Goal: Task Accomplishment & Management: Complete application form

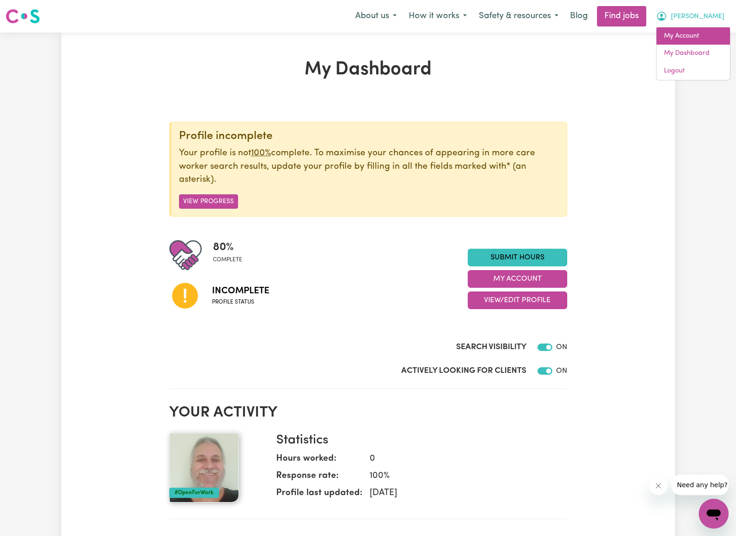
click at [693, 41] on link "My Account" at bounding box center [694, 36] width 74 height 18
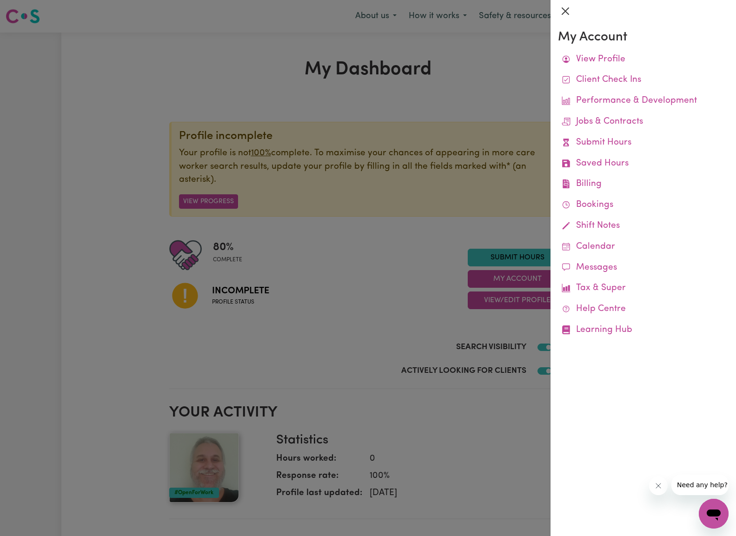
click at [566, 13] on button "Close" at bounding box center [565, 11] width 15 height 15
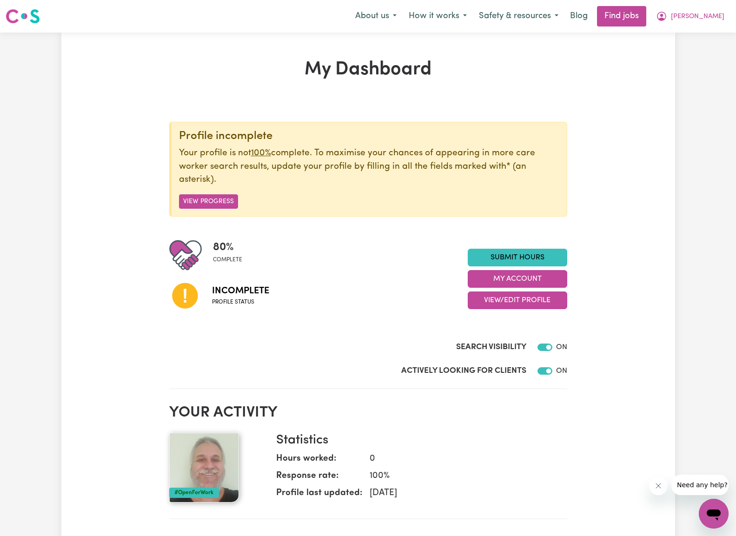
drag, startPoint x: 716, startPoint y: 18, endPoint x: 710, endPoint y: 26, distance: 9.4
click at [716, 18] on span "Jim" at bounding box center [698, 17] width 54 height 10
click at [687, 52] on link "My Dashboard" at bounding box center [694, 54] width 74 height 18
drag, startPoint x: 207, startPoint y: 198, endPoint x: 214, endPoint y: 197, distance: 7.0
click at [207, 198] on button "View Progress" at bounding box center [208, 201] width 59 height 14
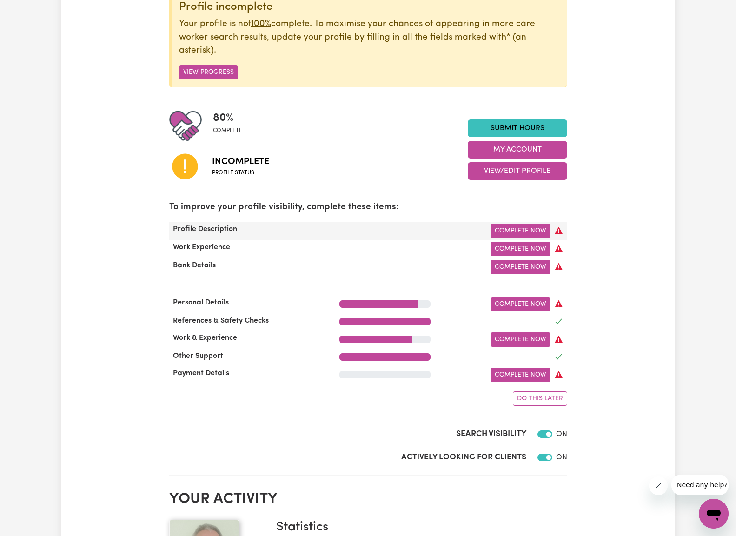
scroll to position [137, 0]
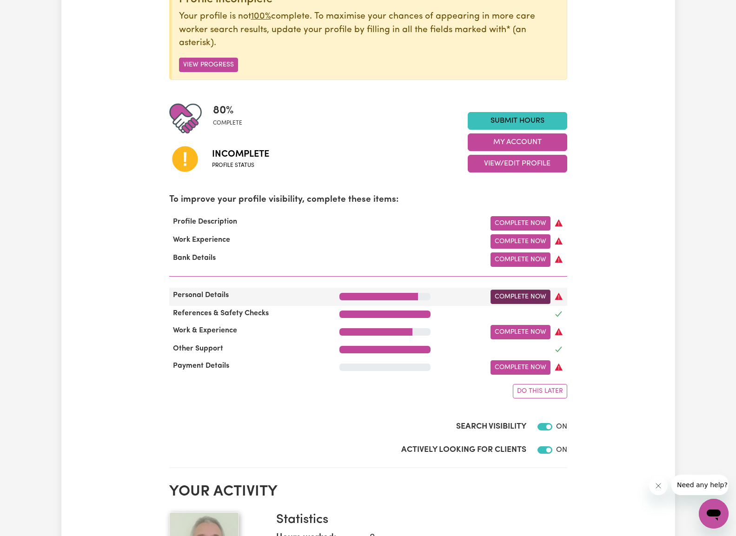
click at [516, 294] on link "Complete Now" at bounding box center [521, 297] width 60 height 14
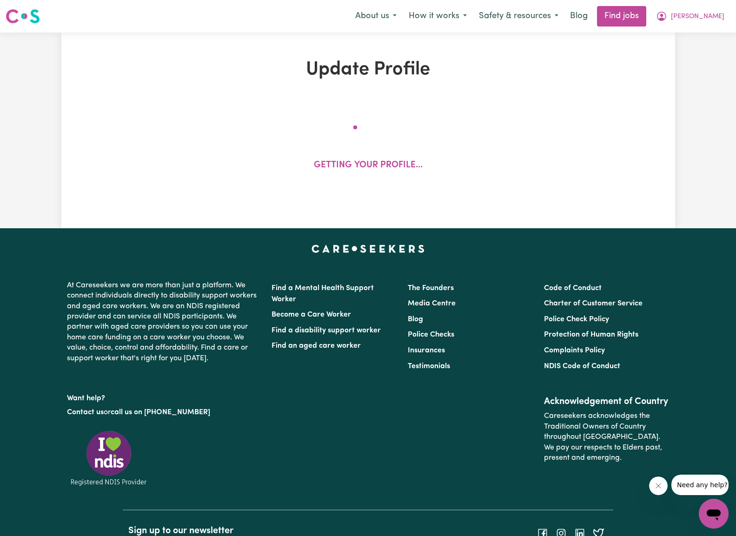
select select "male"
select select "Australian Citizen"
select select "Studying a healthcare related degree or qualification"
select select "58"
select select "83"
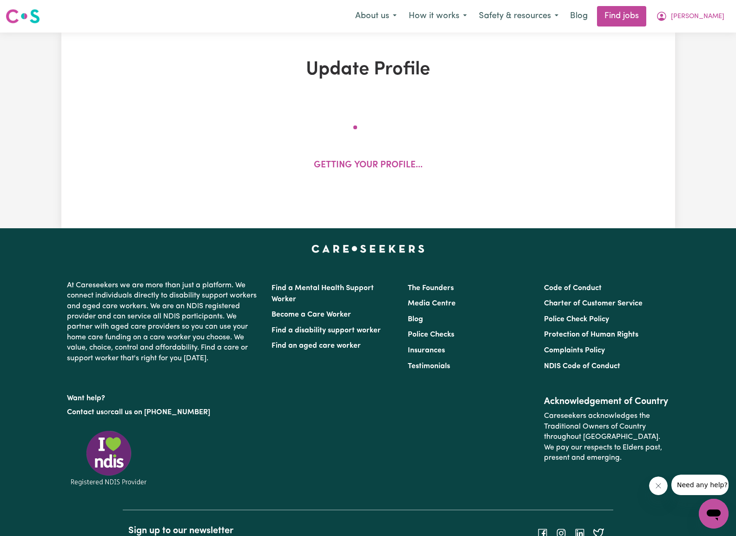
select select "93"
select select "110"
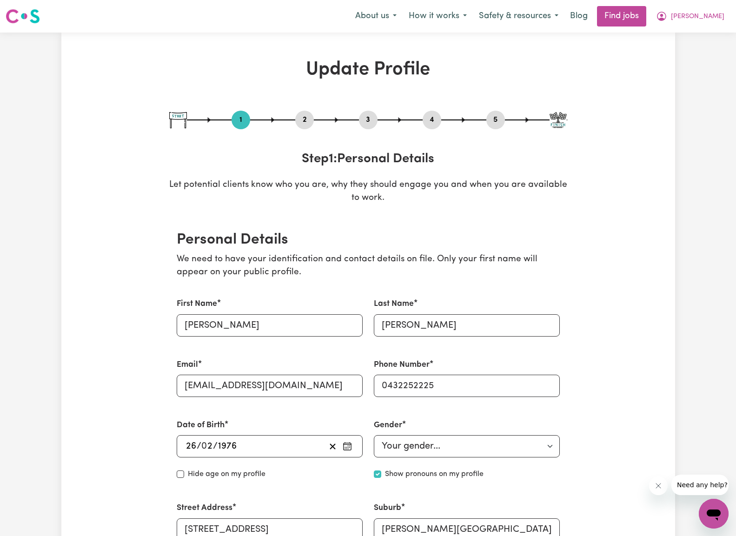
click at [299, 120] on button "2" at bounding box center [304, 120] width 19 height 12
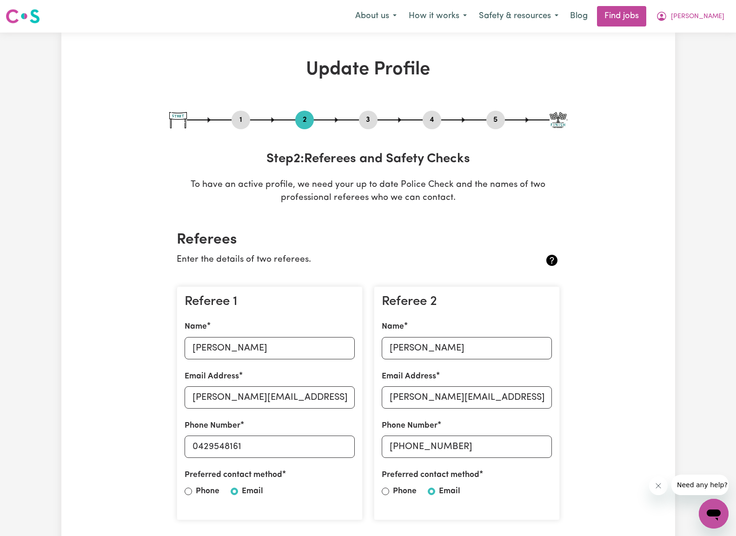
click at [368, 121] on button "3" at bounding box center [368, 120] width 19 height 12
select select "Certificate III (Individual Support)"
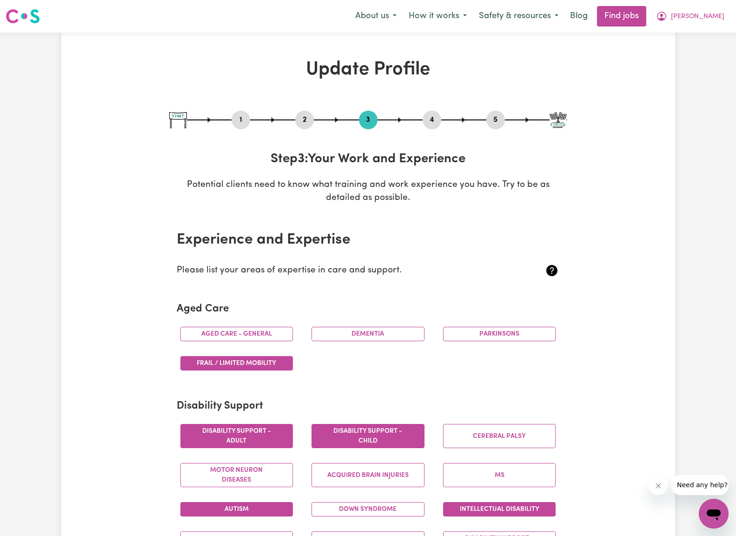
click at [432, 121] on button "4" at bounding box center [432, 120] width 19 height 12
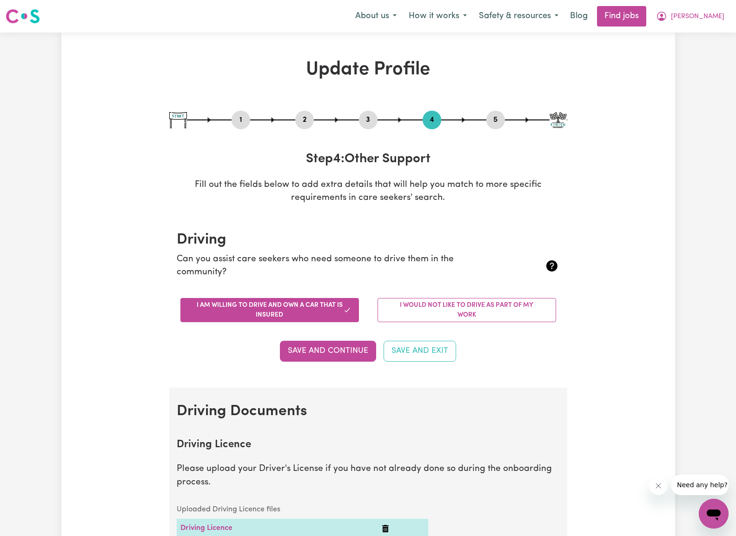
click at [493, 118] on button "5" at bounding box center [496, 120] width 19 height 12
select select "I am providing services through another platform"
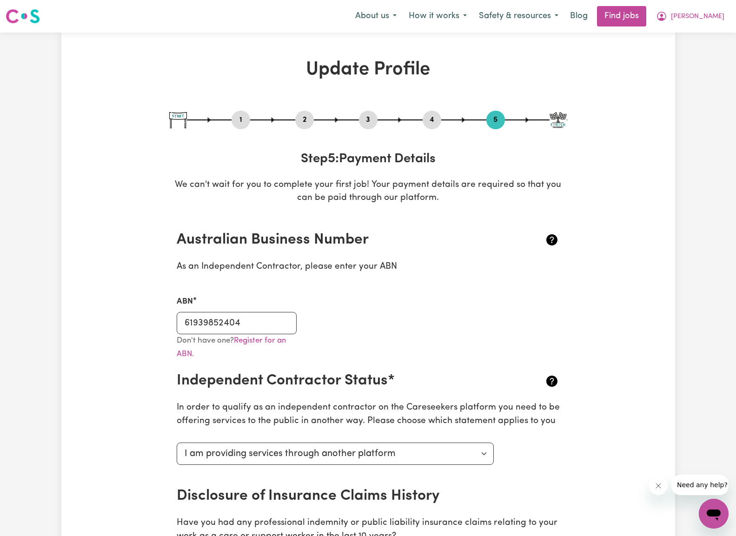
click at [239, 122] on button "1" at bounding box center [241, 120] width 19 height 12
select select "male"
select select "Australian Citizen"
select select "Studying a healthcare related degree or qualification"
select select "58"
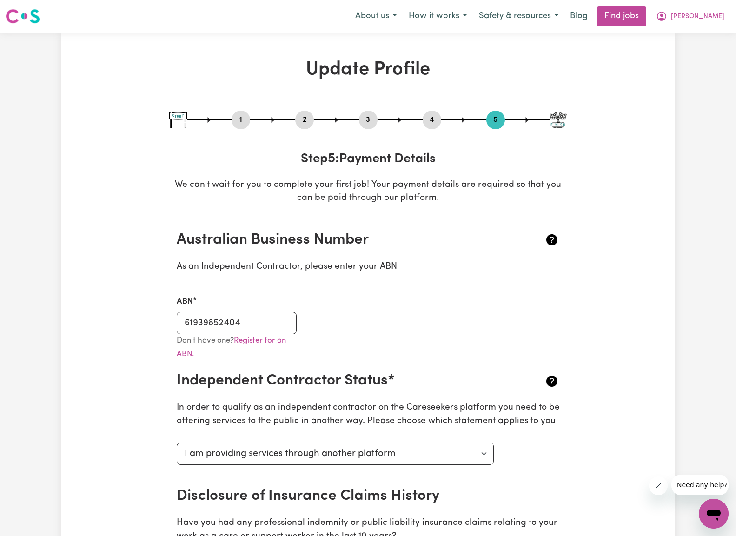
select select "83"
select select "93"
select select "110"
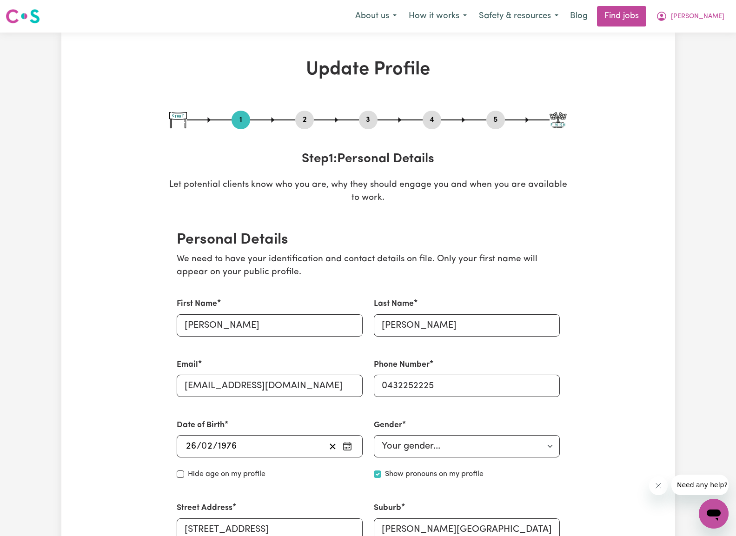
click at [306, 117] on button "2" at bounding box center [304, 120] width 19 height 12
